Goal: Transaction & Acquisition: Purchase product/service

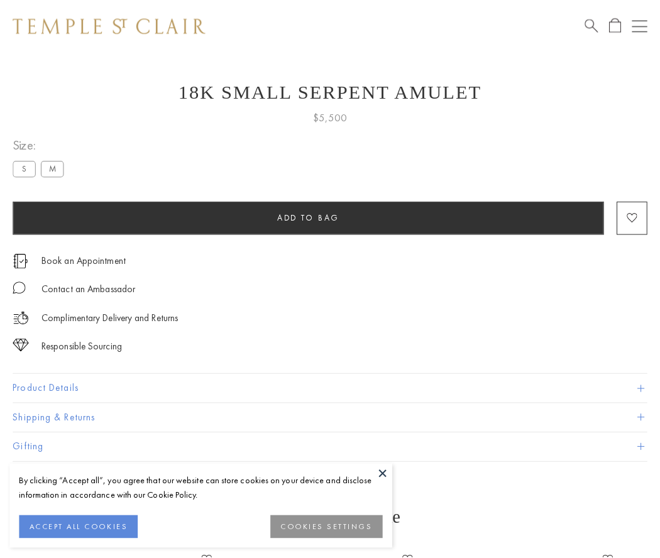
scroll to position [50, 0]
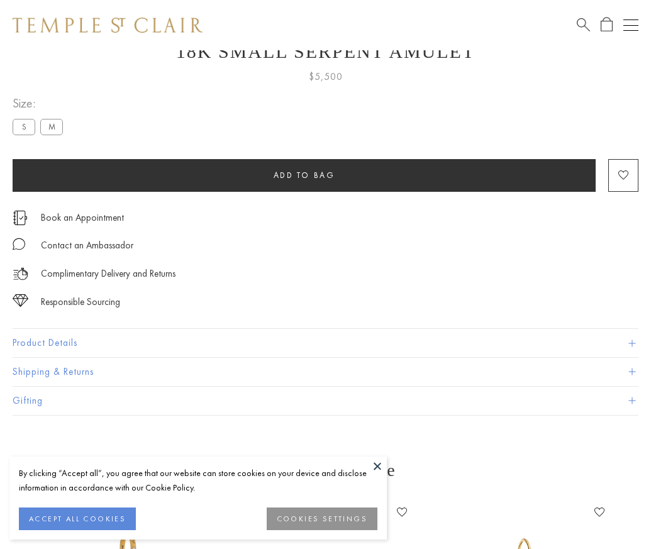
click at [304, 175] on span "Add to bag" at bounding box center [304, 175] width 62 height 11
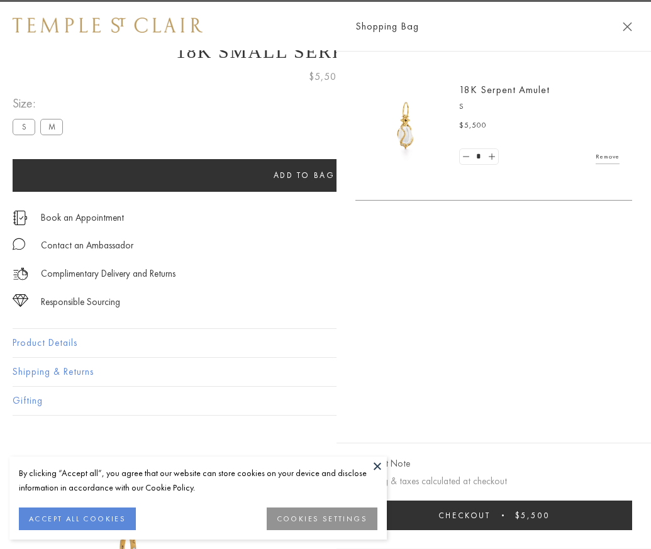
click at [490, 520] on span "Checkout" at bounding box center [464, 515] width 52 height 11
